Goal: Task Accomplishment & Management: Contribute content

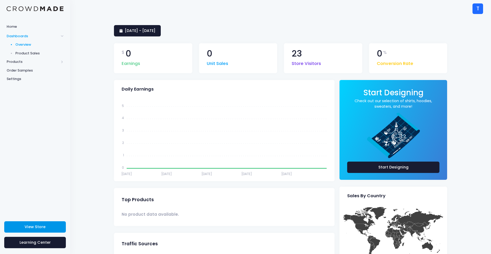
click at [39, 224] on link "View Store" at bounding box center [35, 226] width 62 height 11
click at [23, 63] on span "Products" at bounding box center [33, 61] width 52 height 5
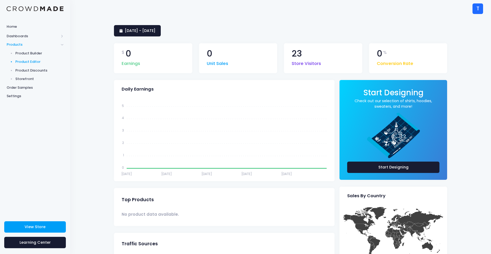
click at [34, 62] on span "Product Editor" at bounding box center [39, 61] width 48 height 5
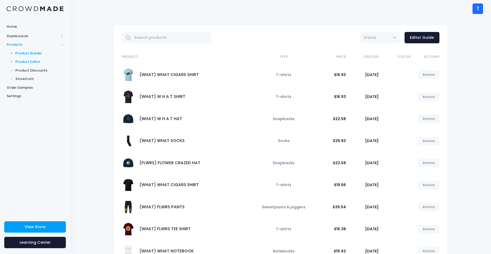
click at [43, 51] on span "Product Builder" at bounding box center [39, 53] width 48 height 5
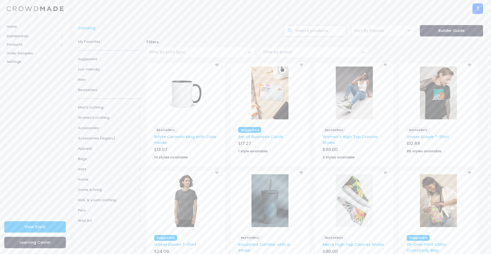
click at [301, 33] on input "text" at bounding box center [314, 30] width 63 height 11
type input "t"
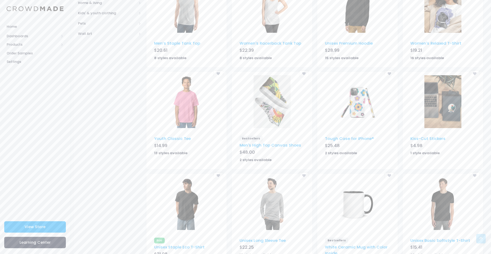
scroll to position [238, 0]
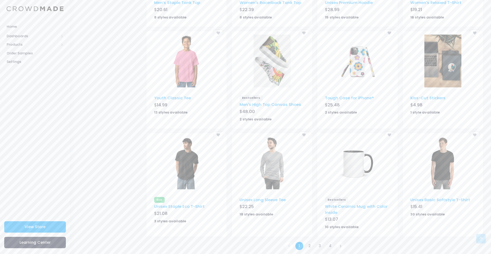
click at [187, 60] on img at bounding box center [186, 61] width 37 height 53
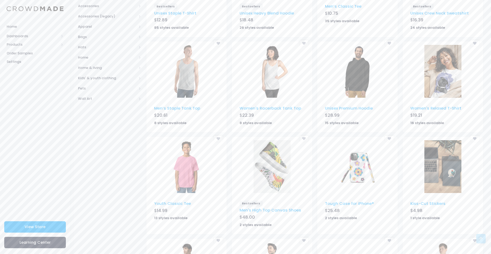
scroll to position [0, 0]
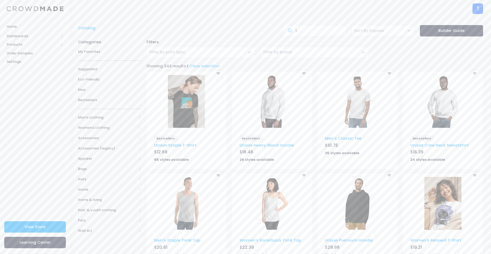
click at [350, 101] on img at bounding box center [357, 101] width 37 height 53
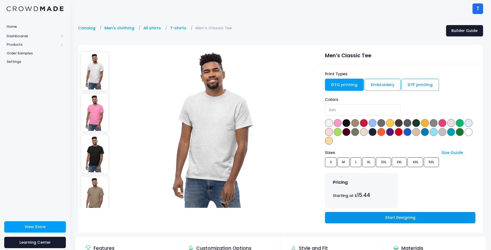
click at [343, 216] on link "Start Designing" at bounding box center [400, 217] width 150 height 11
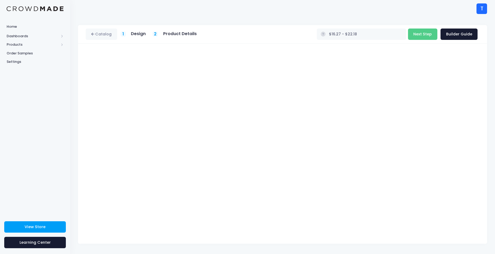
type input "$16.27 - $22.32"
click at [414, 39] on button "Next Step" at bounding box center [422, 34] width 29 height 11
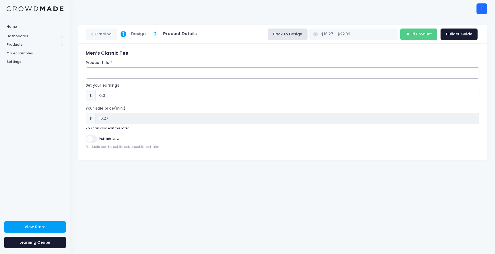
click at [252, 75] on input "Product title" at bounding box center [283, 72] width 394 height 11
type input "(WHAT) just a plane and simple what tee"
click at [90, 143] on input "Publish Now" at bounding box center [91, 139] width 11 height 8
checkbox input "true"
click at [410, 33] on input "Build Product" at bounding box center [418, 34] width 37 height 11
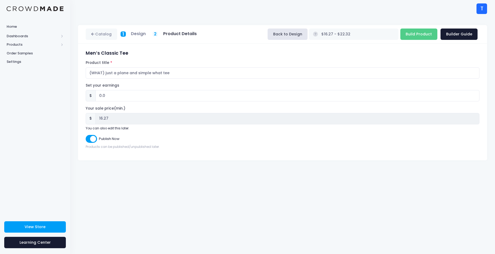
type input "Building product..."
